Goal: Information Seeking & Learning: Learn about a topic

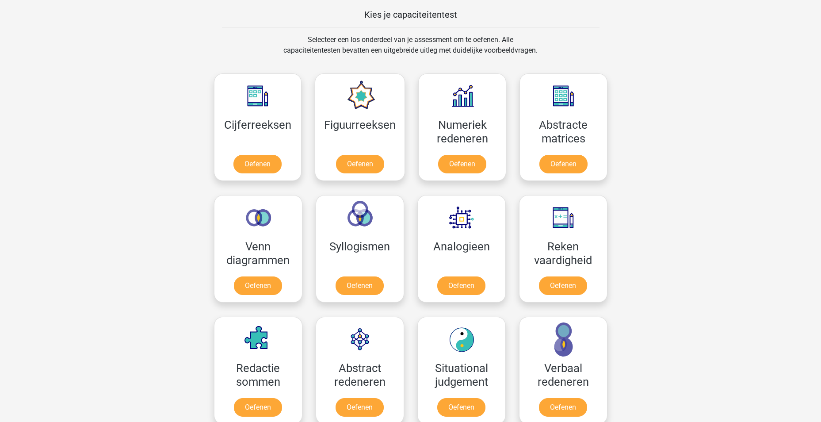
scroll to position [354, 0]
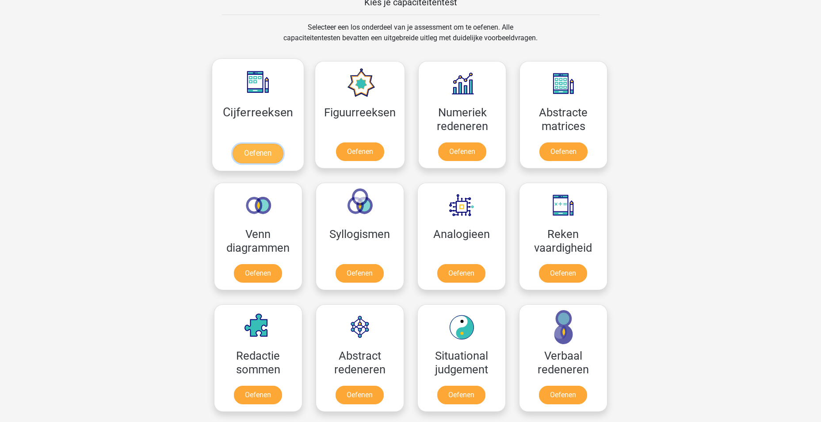
click at [259, 149] on link "Oefenen" at bounding box center [258, 153] width 50 height 19
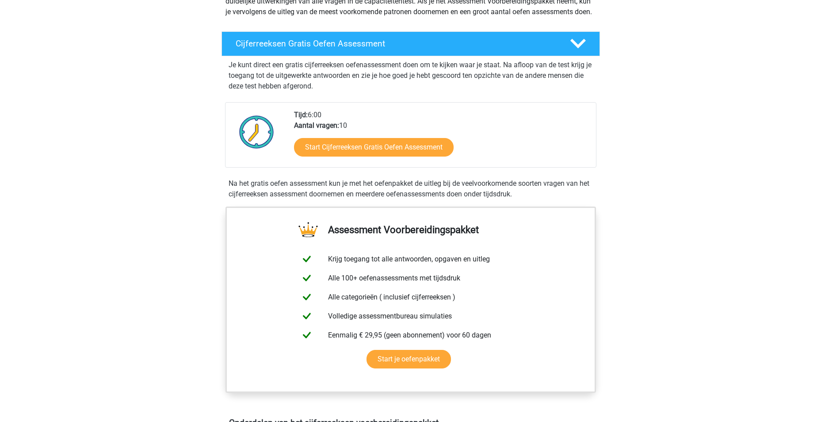
scroll to position [133, 0]
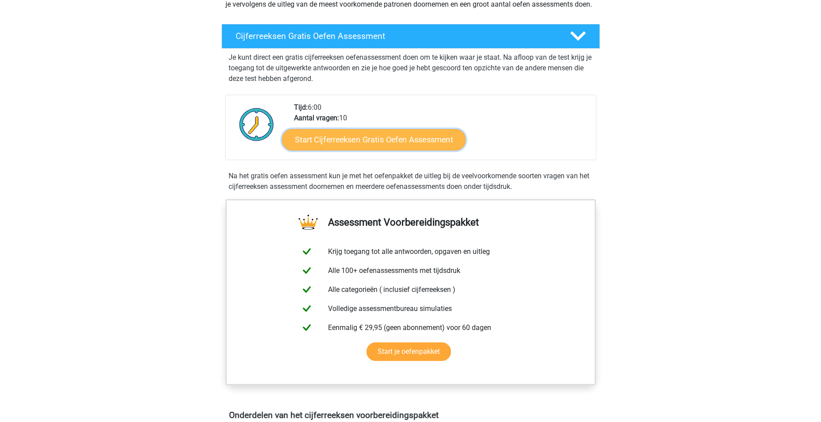
click at [400, 150] on link "Start Cijferreeksen Gratis Oefen Assessment" at bounding box center [374, 139] width 184 height 21
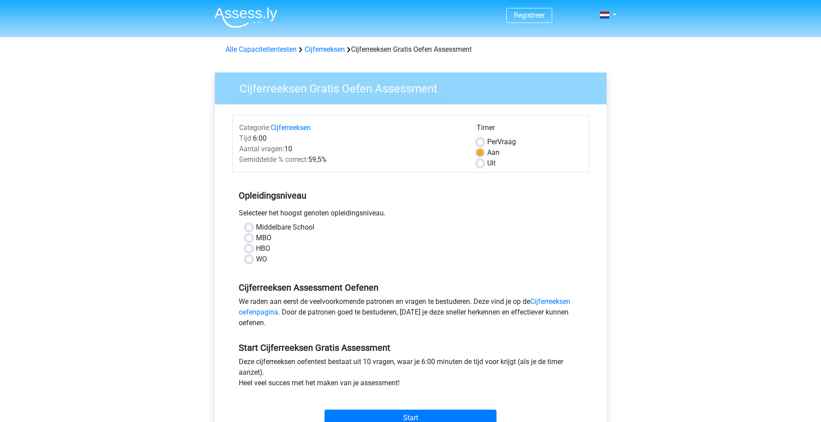
click at [253, 245] on div "HBO" at bounding box center [410, 248] width 331 height 11
click at [256, 249] on label "HBO" at bounding box center [263, 248] width 14 height 11
click at [251, 249] on input "HBO" at bounding box center [248, 247] width 7 height 9
radio input "true"
click at [256, 258] on label "WO" at bounding box center [261, 259] width 11 height 11
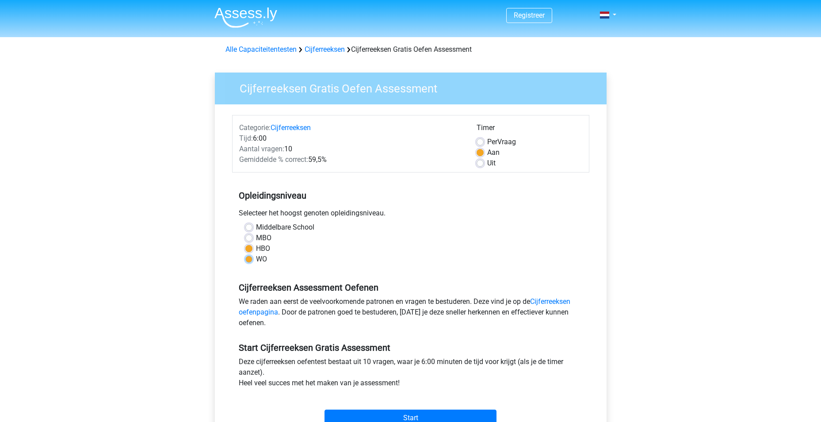
click at [250, 258] on input "WO" at bounding box center [248, 258] width 7 height 9
radio input "true"
click at [253, 249] on div "HBO" at bounding box center [410, 248] width 331 height 11
click at [256, 247] on label "HBO" at bounding box center [263, 248] width 14 height 11
click at [251, 247] on input "HBO" at bounding box center [248, 247] width 7 height 9
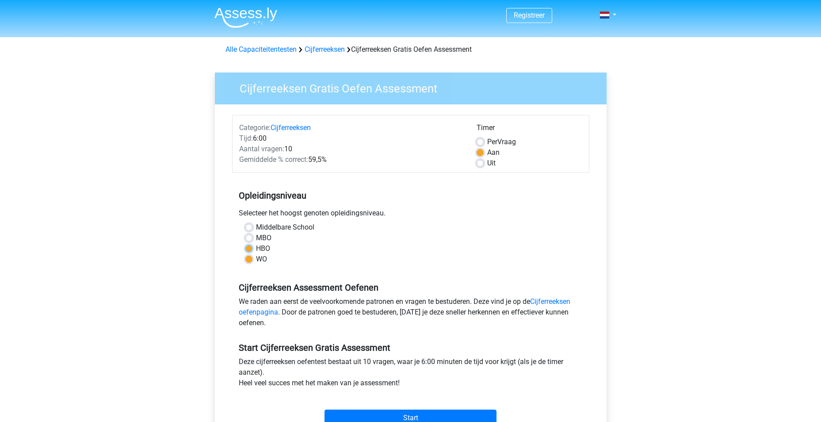
radio input "true"
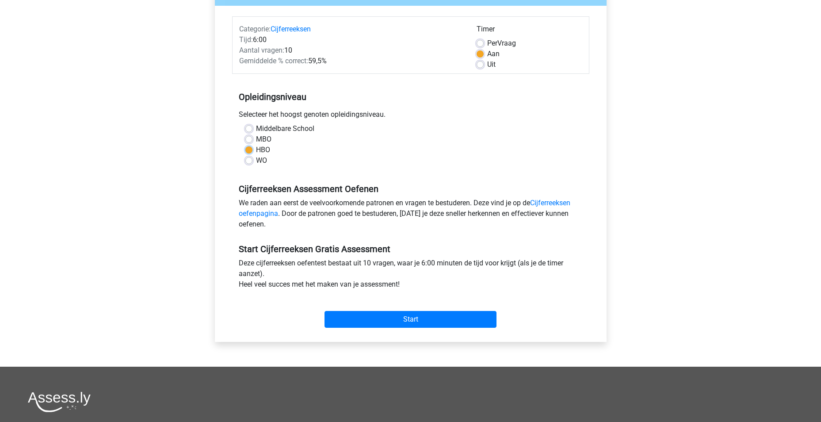
scroll to position [133, 0]
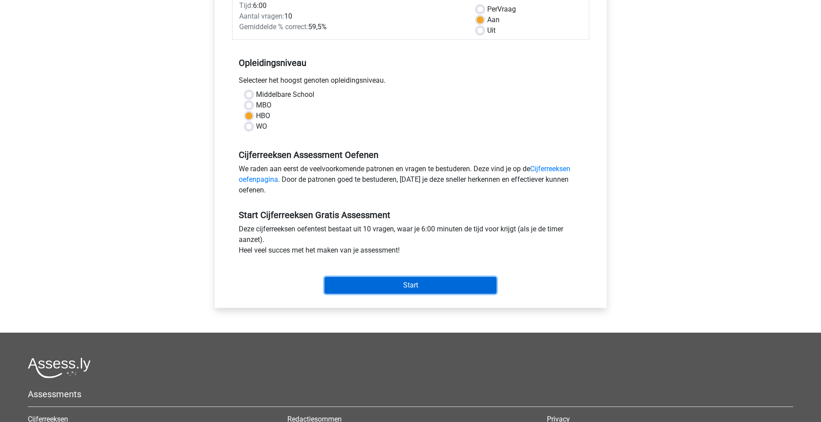
click at [411, 287] on input "Start" at bounding box center [411, 285] width 172 height 17
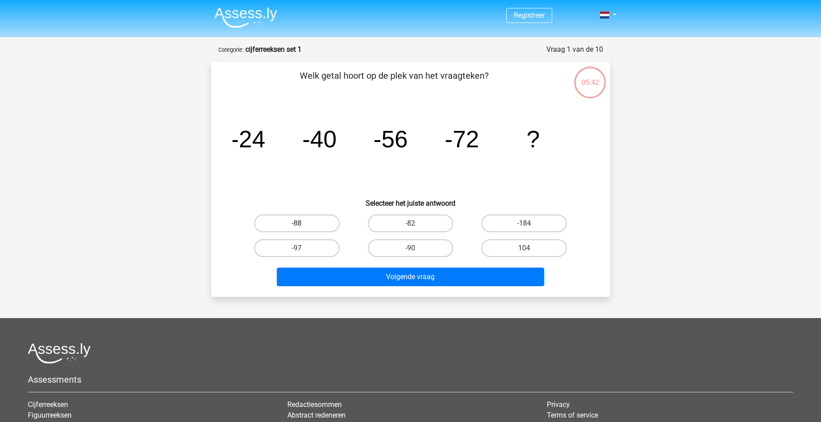
click at [307, 224] on label "-88" at bounding box center [296, 224] width 85 height 18
click at [303, 224] on input "-88" at bounding box center [300, 226] width 6 height 6
radio input "true"
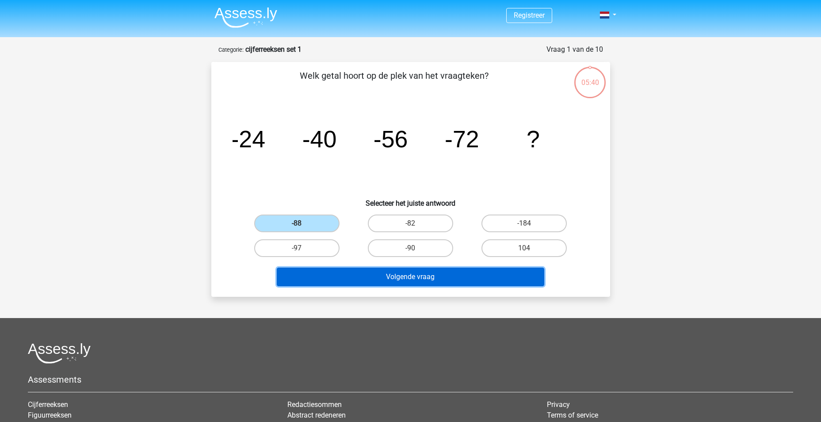
click at [407, 280] on button "Volgende vraag" at bounding box center [411, 277] width 268 height 19
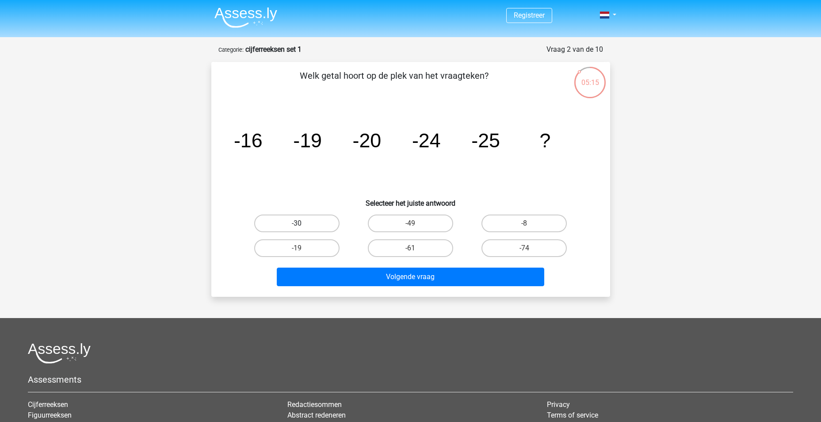
click at [306, 223] on label "-30" at bounding box center [296, 224] width 85 height 18
click at [303, 223] on input "-30" at bounding box center [300, 226] width 6 height 6
radio input "true"
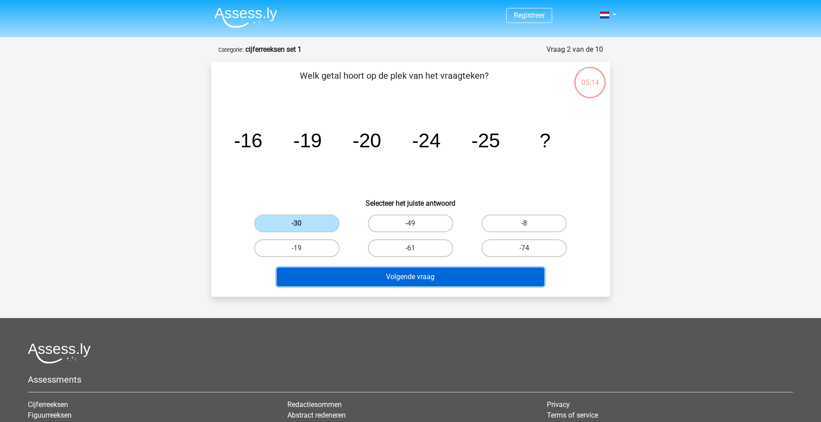
click at [346, 279] on button "Volgende vraag" at bounding box center [411, 277] width 268 height 19
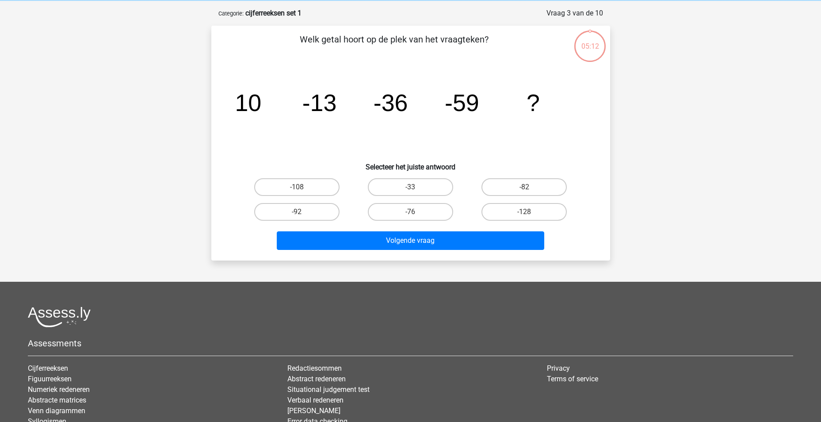
scroll to position [44, 0]
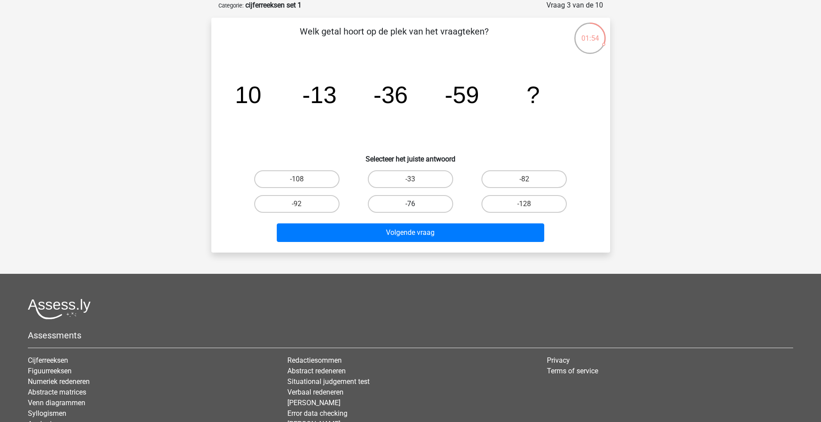
click at [415, 200] on label "-76" at bounding box center [410, 204] width 85 height 18
click at [415, 204] on input "-76" at bounding box center [413, 207] width 6 height 6
radio input "true"
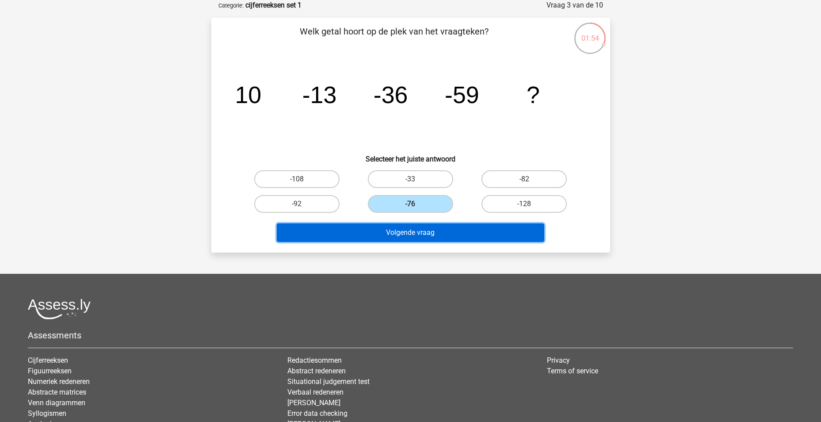
click at [397, 236] on button "Volgende vraag" at bounding box center [411, 232] width 268 height 19
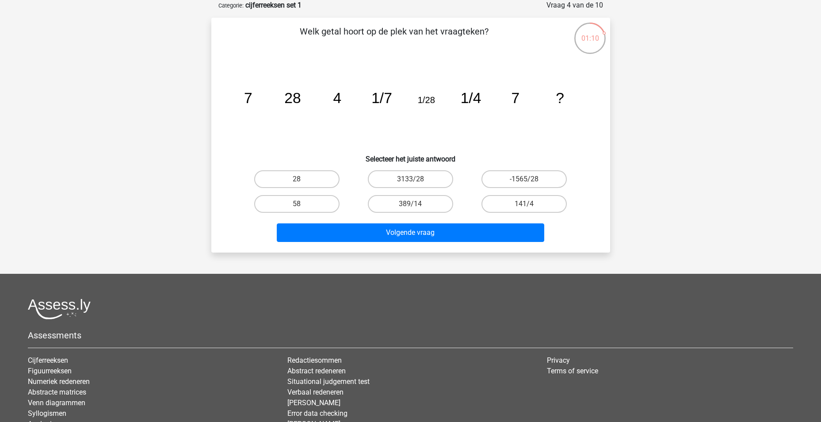
click at [312, 169] on div "28" at bounding box center [297, 179] width 114 height 25
click at [316, 176] on label "28" at bounding box center [296, 179] width 85 height 18
click at [303, 179] on input "28" at bounding box center [300, 182] width 6 height 6
radio input "true"
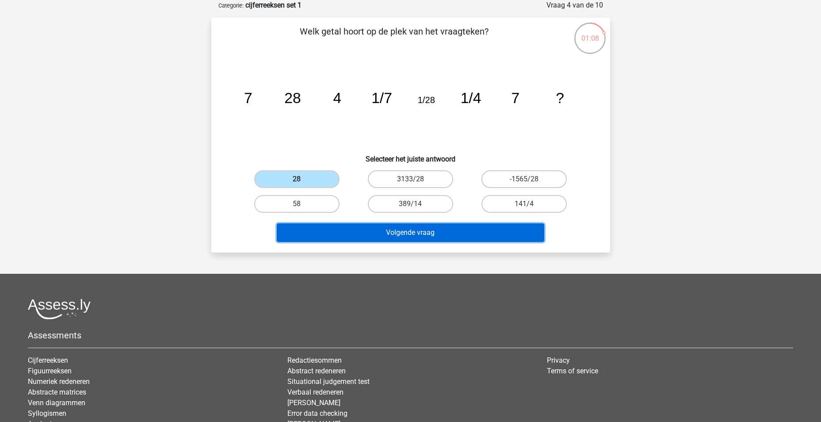
click at [426, 236] on button "Volgende vraag" at bounding box center [411, 232] width 268 height 19
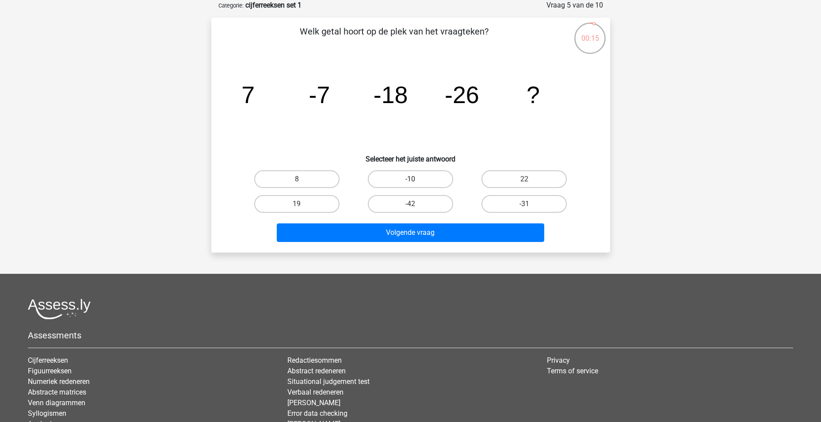
click at [428, 179] on label "-10" at bounding box center [410, 179] width 85 height 18
click at [416, 179] on input "-10" at bounding box center [413, 182] width 6 height 6
radio input "true"
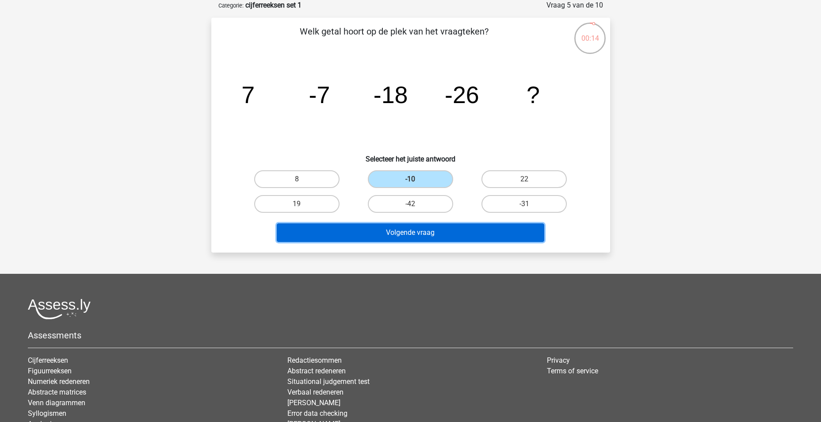
click at [424, 240] on button "Volgende vraag" at bounding box center [411, 232] width 268 height 19
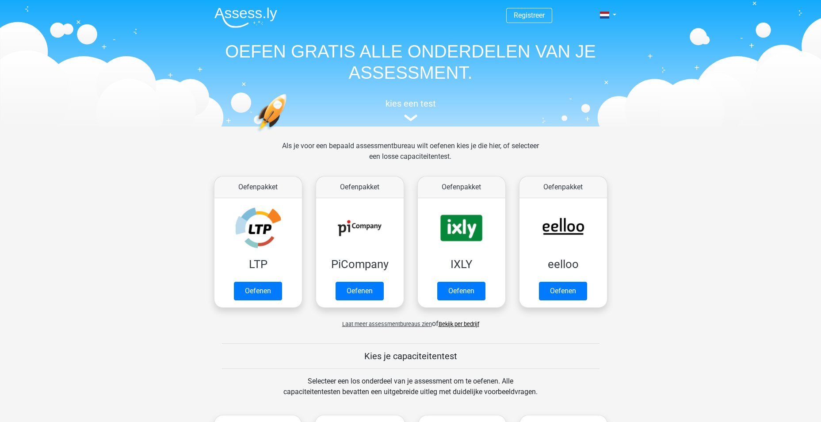
scroll to position [354, 0]
